Goal: Information Seeking & Learning: Learn about a topic

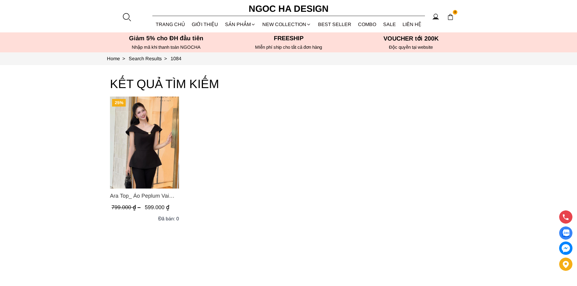
click at [128, 20] on div at bounding box center [126, 16] width 9 height 9
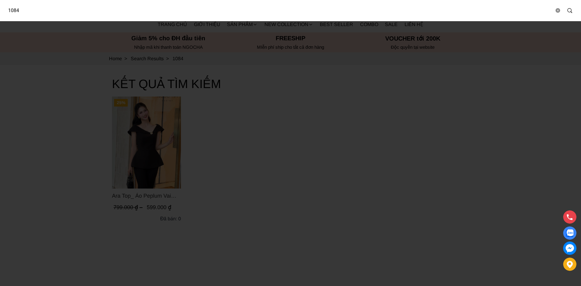
click at [152, 11] on input "1084" at bounding box center [278, 11] width 551 height 14
drag, startPoint x: 152, startPoint y: 11, endPoint x: 0, endPoint y: 12, distance: 151.7
click at [0, 12] on div "1084" at bounding box center [290, 10] width 581 height 21
type input "7"
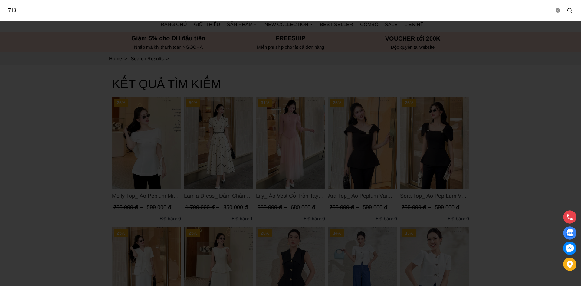
type input "713"
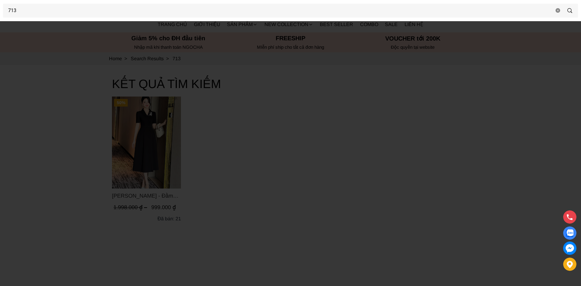
click at [139, 157] on div at bounding box center [290, 143] width 581 height 286
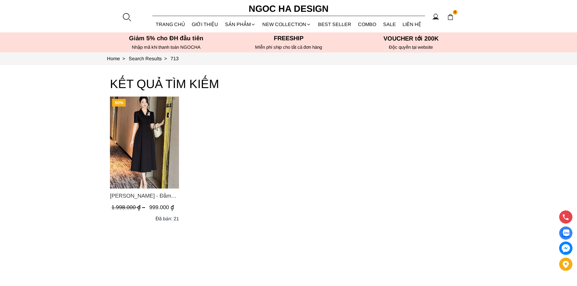
click at [139, 157] on img "Product image - Irene Dress - Đầm Vest Dáng Xòe Kèm Đai D713" at bounding box center [144, 143] width 69 height 92
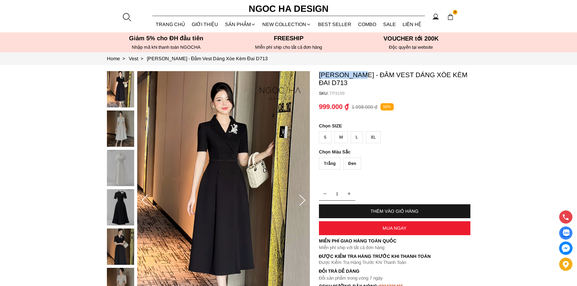
drag, startPoint x: 335, startPoint y: 74, endPoint x: 363, endPoint y: 74, distance: 28.5
click at [362, 74] on p "[PERSON_NAME] - Đầm Vest Dáng Xòe Kèm Đai D713" at bounding box center [394, 79] width 151 height 16
copy p "[PERSON_NAME]"
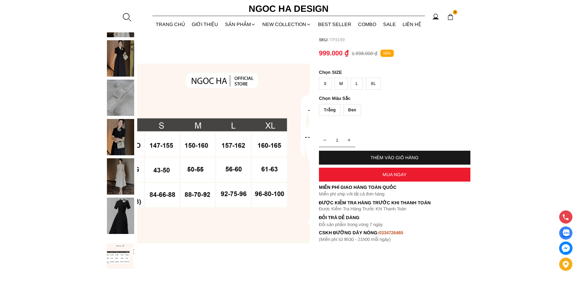
scroll to position [151, 0]
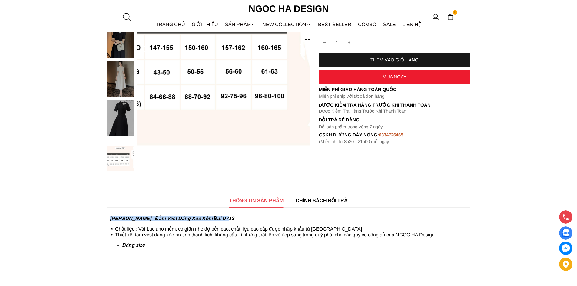
drag, startPoint x: 230, startPoint y: 219, endPoint x: 106, endPoint y: 218, distance: 123.6
copy strong "[PERSON_NAME] - Đầm Vest Dáng Xòe Kèm Đai D713"
